Goal: Information Seeking & Learning: Check status

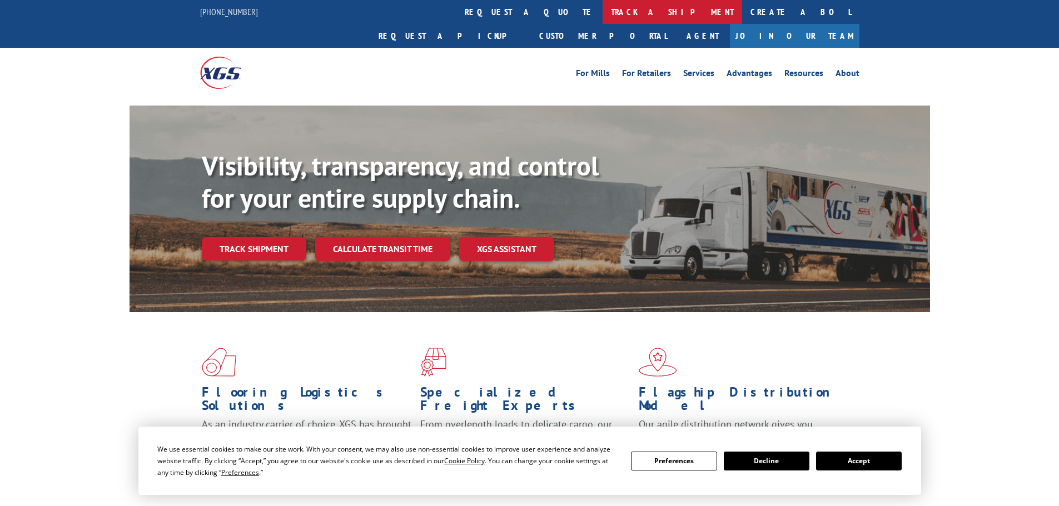
click at [603, 18] on link "track a shipment" at bounding box center [673, 12] width 140 height 24
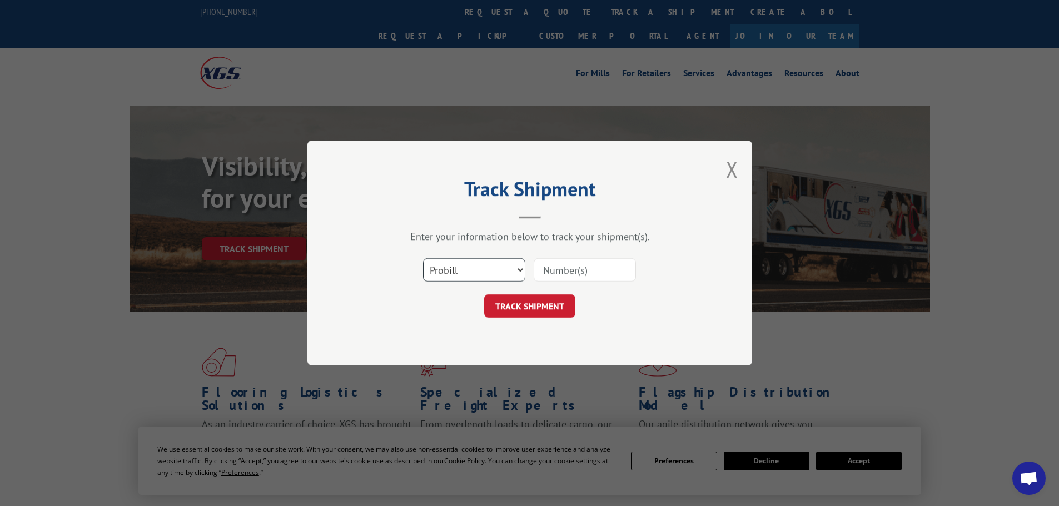
click at [453, 274] on select "Select category... Probill BOL PO" at bounding box center [474, 270] width 102 height 23
select select "bol"
click at [423, 259] on select "Select category... Probill BOL PO" at bounding box center [474, 270] width 102 height 23
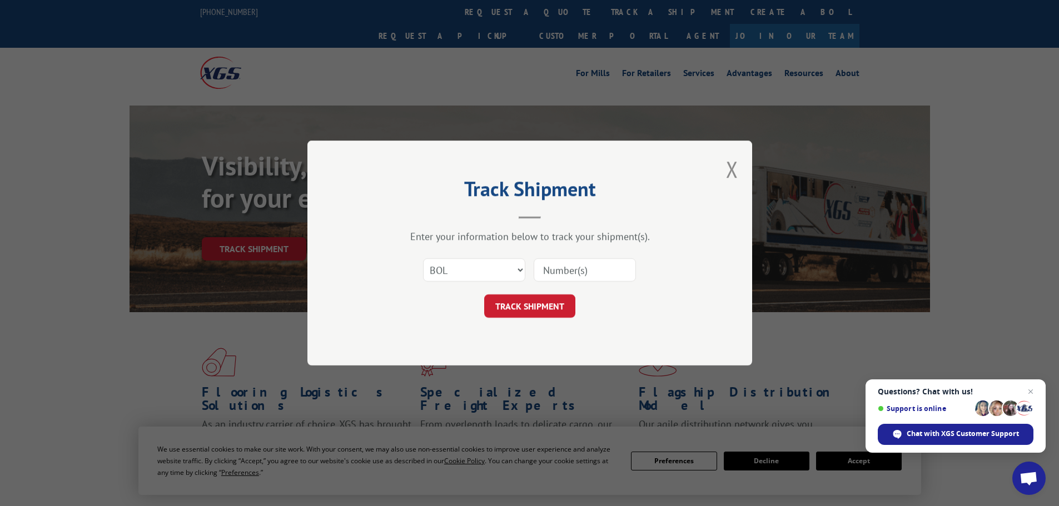
click at [561, 269] on input at bounding box center [585, 270] width 102 height 23
paste input "5528127"
type input "5528127"
click at [529, 310] on button "TRACK SHIPMENT" at bounding box center [529, 306] width 91 height 23
